Goal: Transaction & Acquisition: Obtain resource

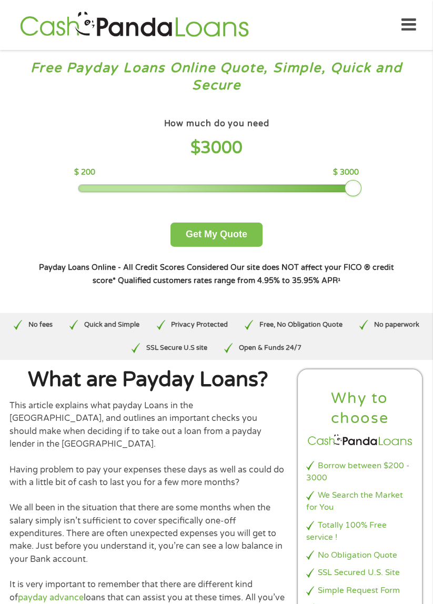
click at [232, 243] on button "Get My Quote" at bounding box center [216, 234] width 92 height 25
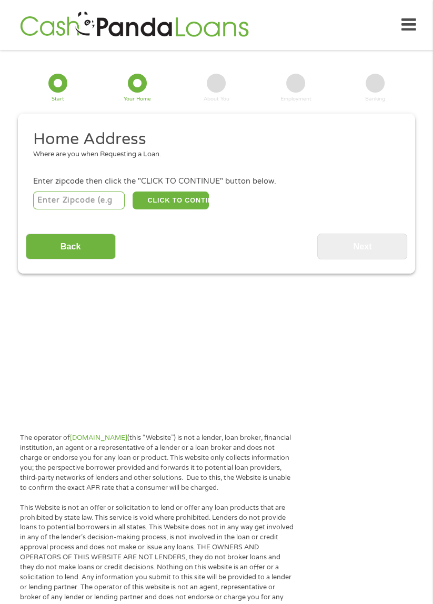
scroll to position [13, 0]
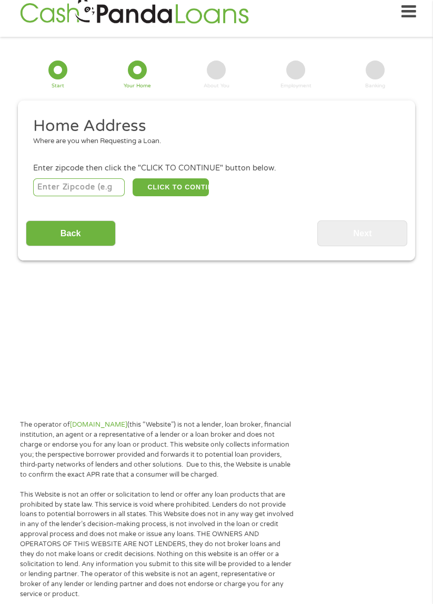
click at [404, 19] on icon at bounding box center [408, 12] width 15 height 26
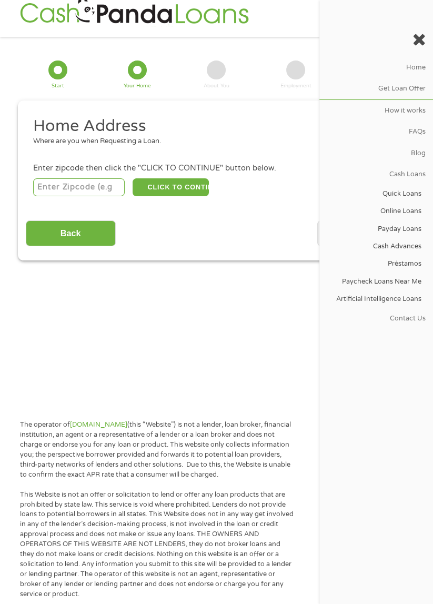
click at [411, 111] on link "How it works" at bounding box center [376, 110] width 114 height 21
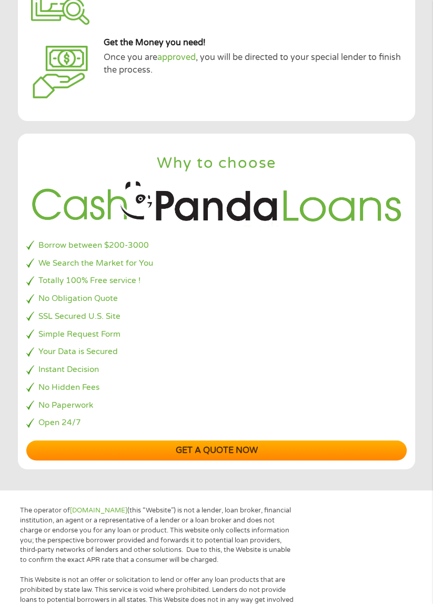
scroll to position [237, 0]
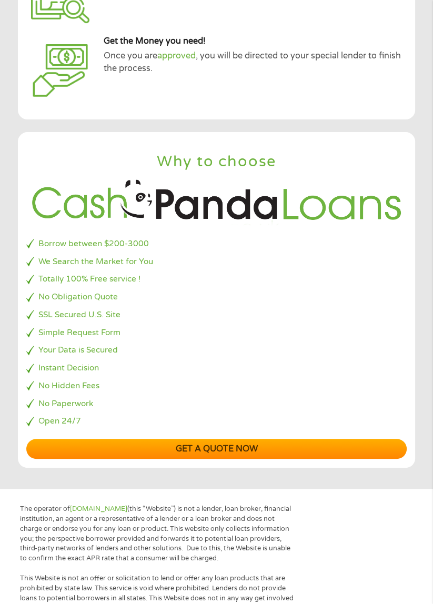
click at [127, 239] on li "Borrow between $200-3000" at bounding box center [216, 244] width 380 height 12
click at [275, 239] on li "Borrow between $200-3000" at bounding box center [216, 244] width 380 height 12
click at [284, 181] on img at bounding box center [216, 201] width 380 height 48
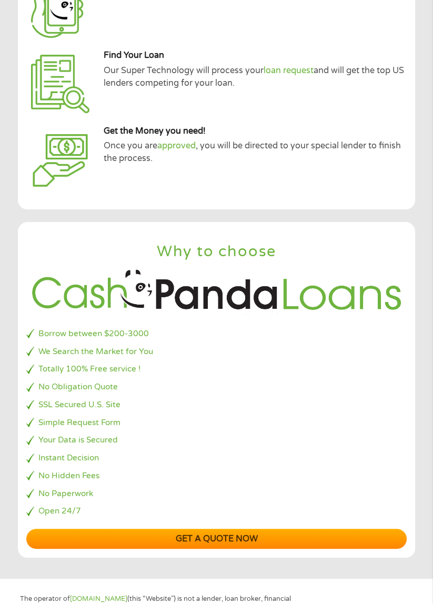
scroll to position [130, 0]
